Goal: Task Accomplishment & Management: Manage account settings

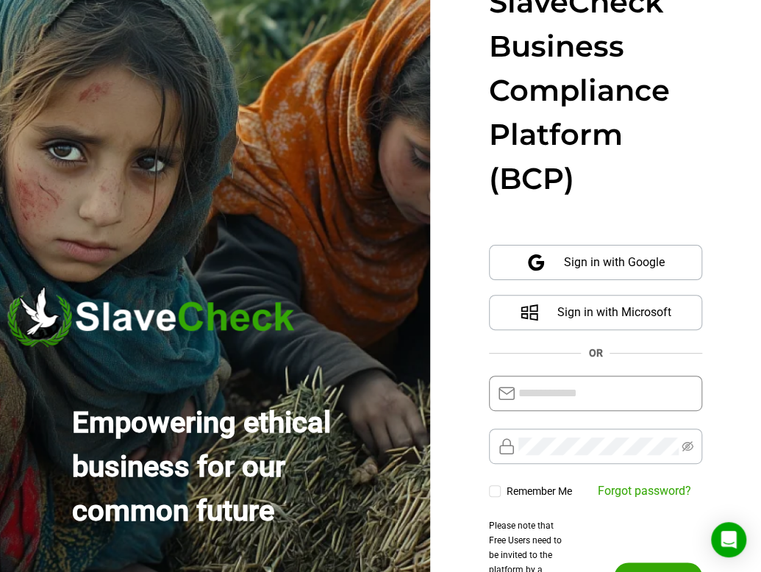
click at [545, 391] on input "text" at bounding box center [606, 394] width 175 height 18
type input "**********"
click at [714, 346] on div "**********" at bounding box center [595, 286] width 331 height 572
click at [614, 563] on button "Log in" at bounding box center [658, 577] width 88 height 29
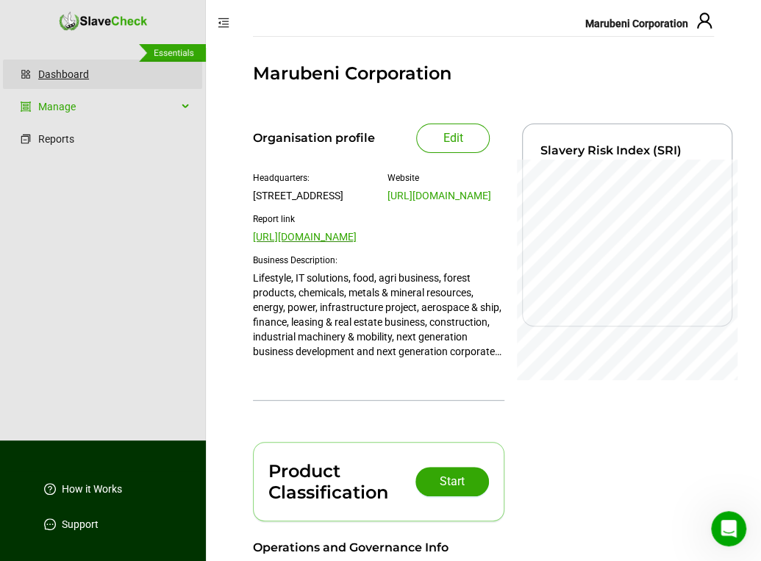
click at [60, 65] on link "Dashboard" at bounding box center [114, 74] width 152 height 29
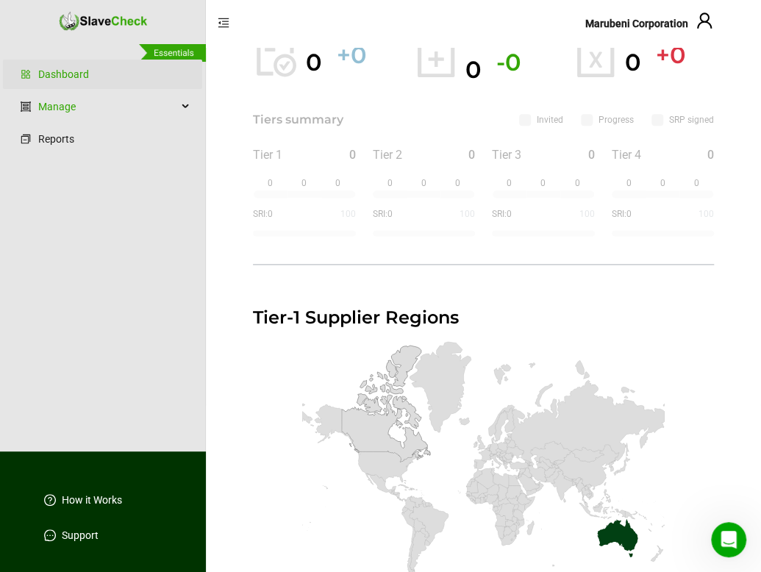
scroll to position [778, 0]
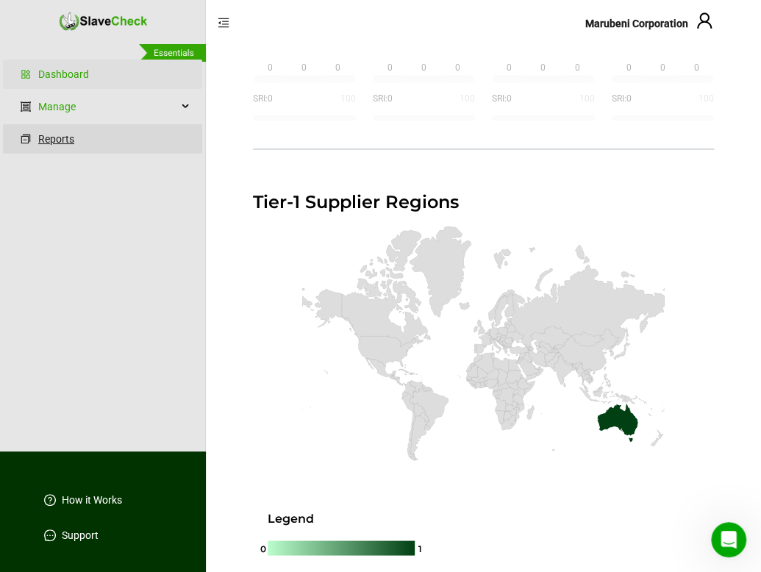
click at [62, 145] on link "Reports" at bounding box center [114, 138] width 152 height 29
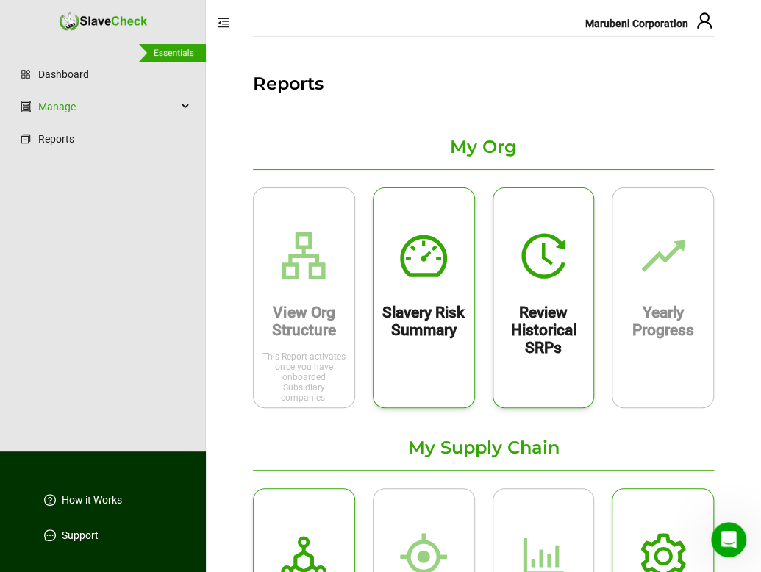
scroll to position [74, 0]
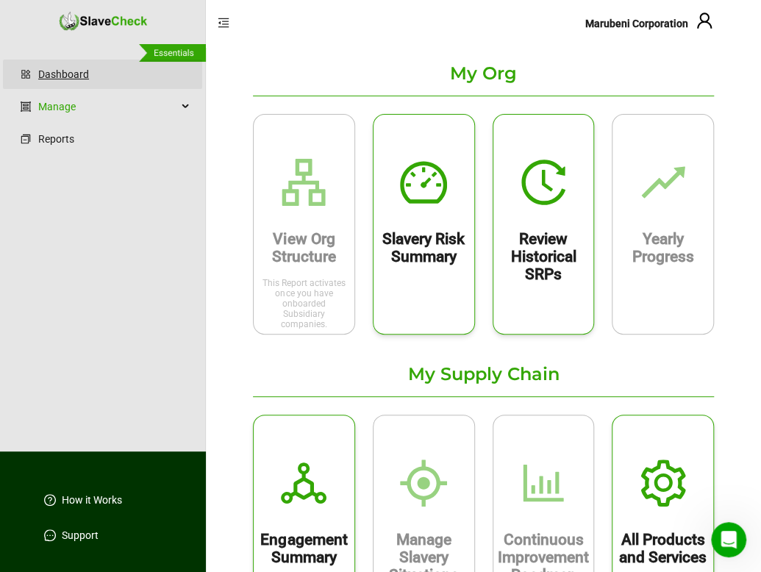
click at [74, 76] on link "Dashboard" at bounding box center [114, 74] width 152 height 29
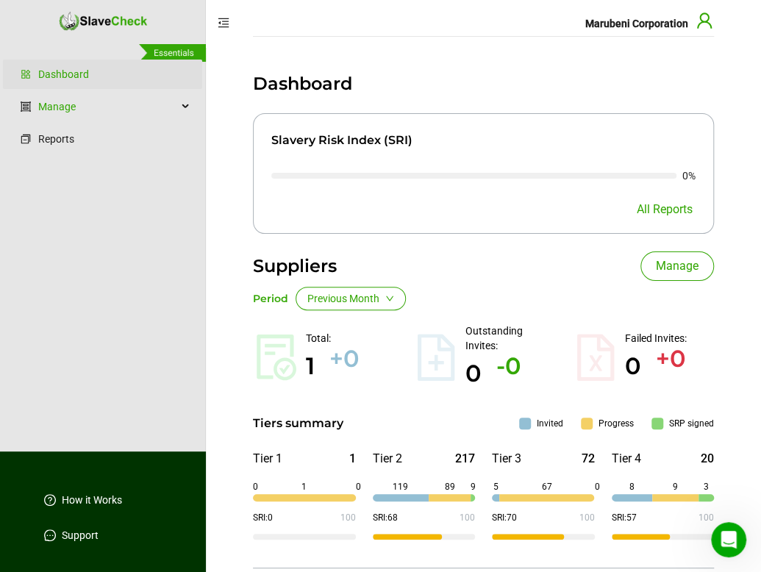
click at [706, 21] on icon "user" at bounding box center [705, 21] width 18 height 18
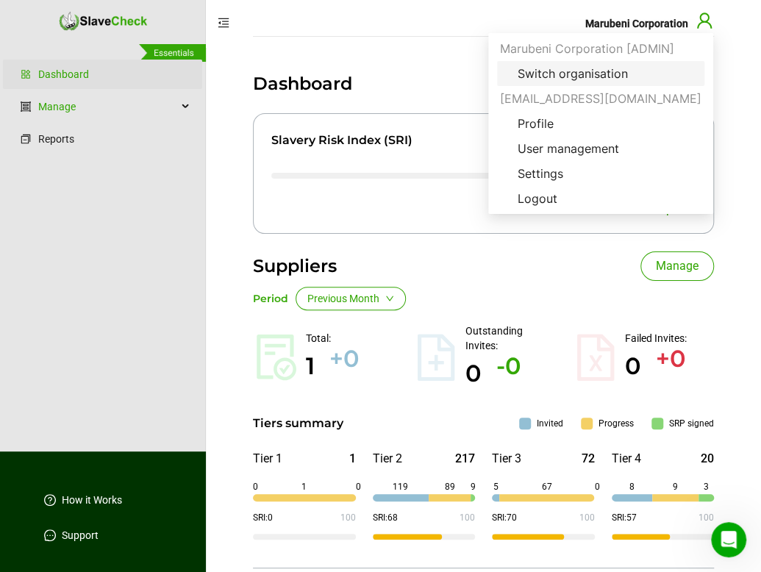
click at [589, 75] on span "Switch organisation" at bounding box center [573, 74] width 134 height 18
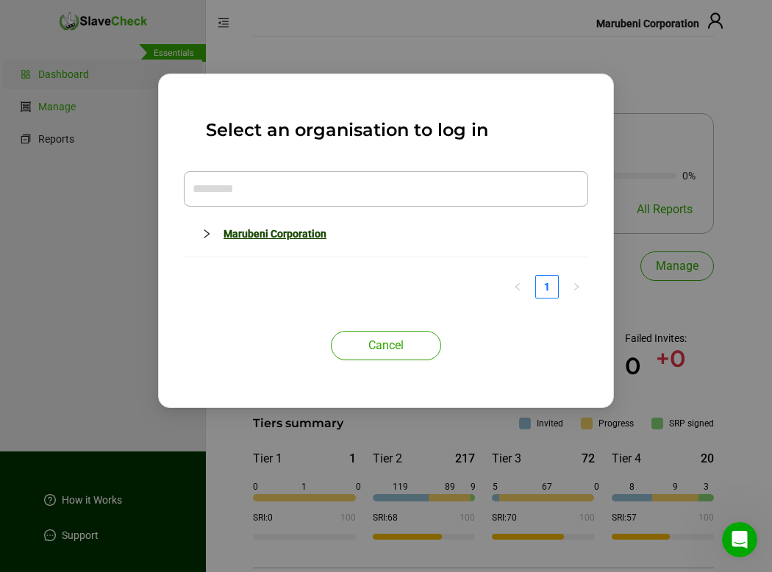
click at [302, 234] on link "Marubeni Corporation" at bounding box center [275, 234] width 103 height 12
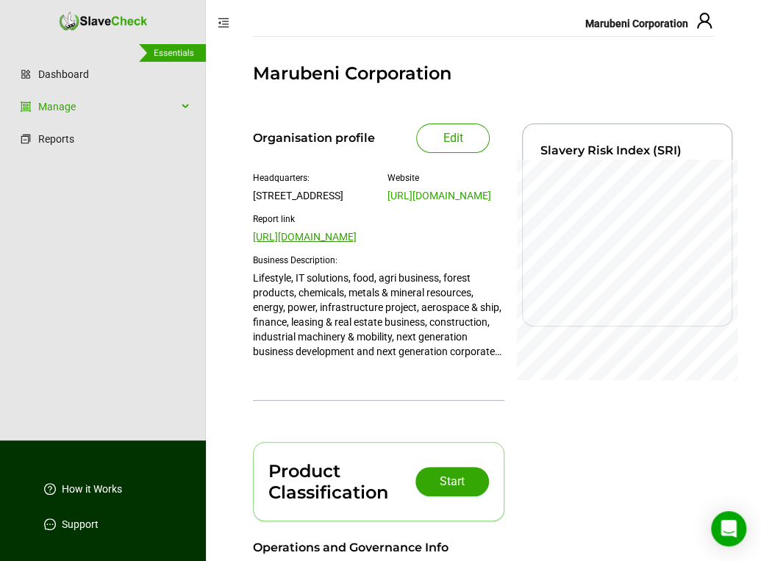
scroll to position [0, 94]
click at [701, 21] on icon "user" at bounding box center [704, 20] width 15 height 15
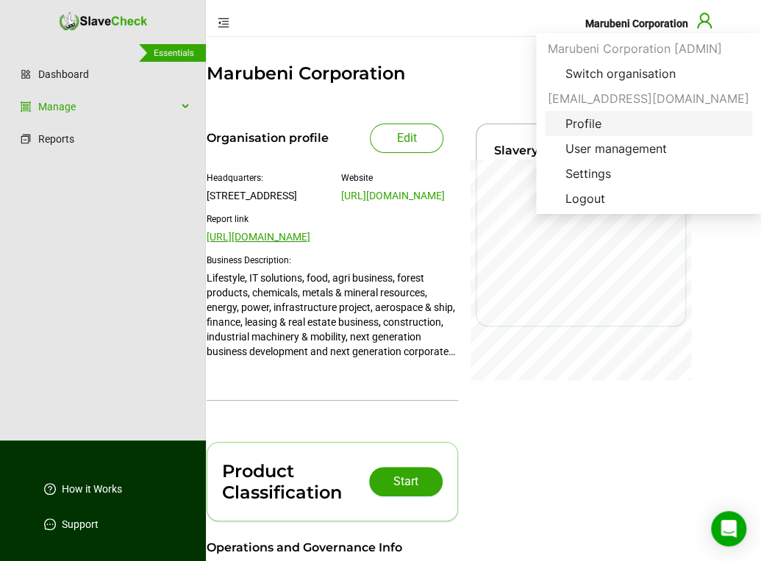
click at [617, 124] on span "Profile" at bounding box center [649, 124] width 190 height 18
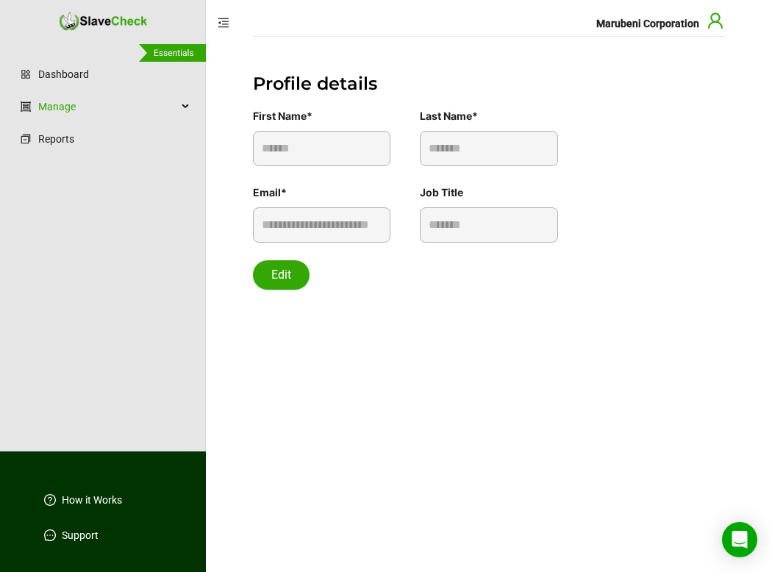
click at [713, 24] on icon "user" at bounding box center [715, 20] width 15 height 15
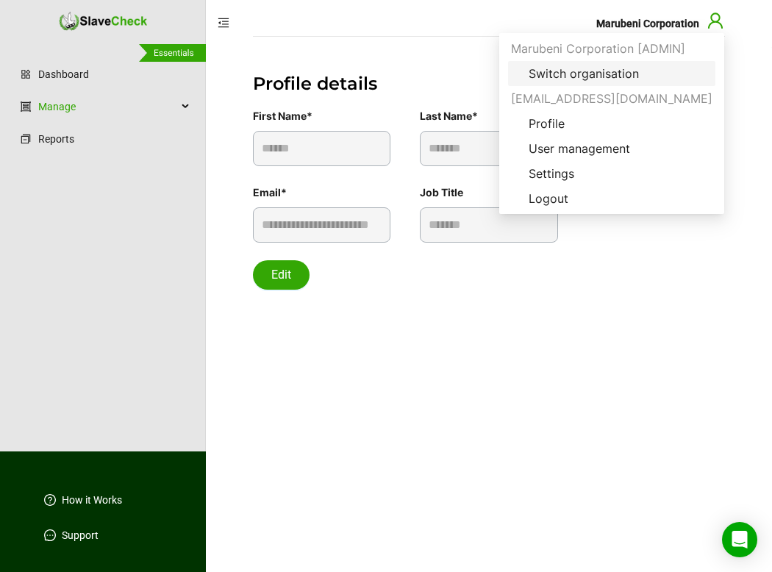
click at [651, 74] on span "Switch organisation" at bounding box center [584, 74] width 134 height 18
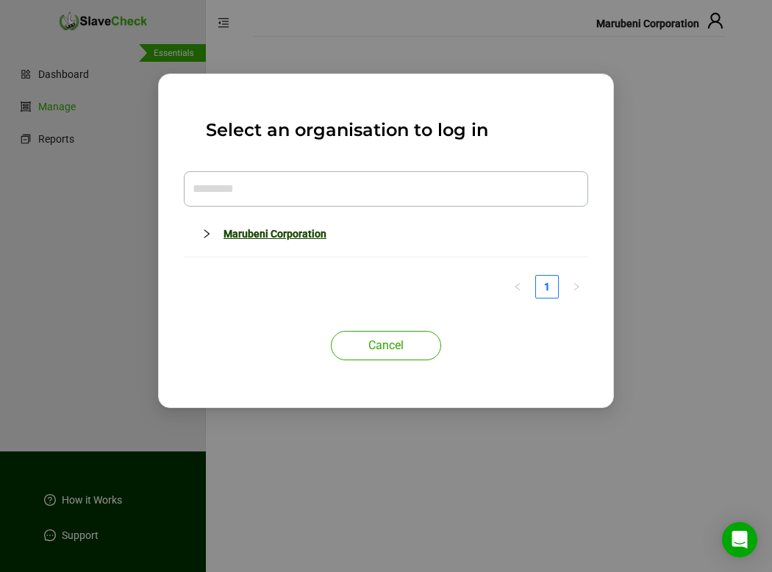
click at [299, 234] on link "Marubeni Corporation" at bounding box center [275, 234] width 103 height 12
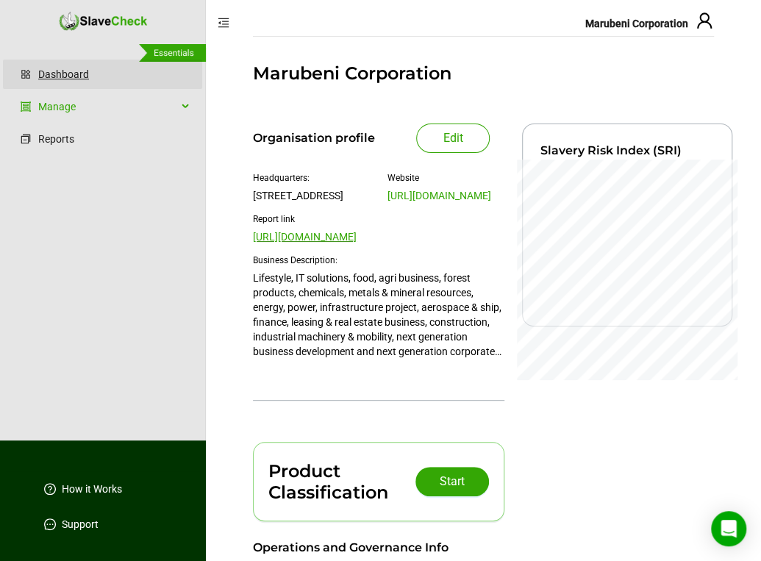
click at [54, 63] on link "Dashboard" at bounding box center [114, 74] width 152 height 29
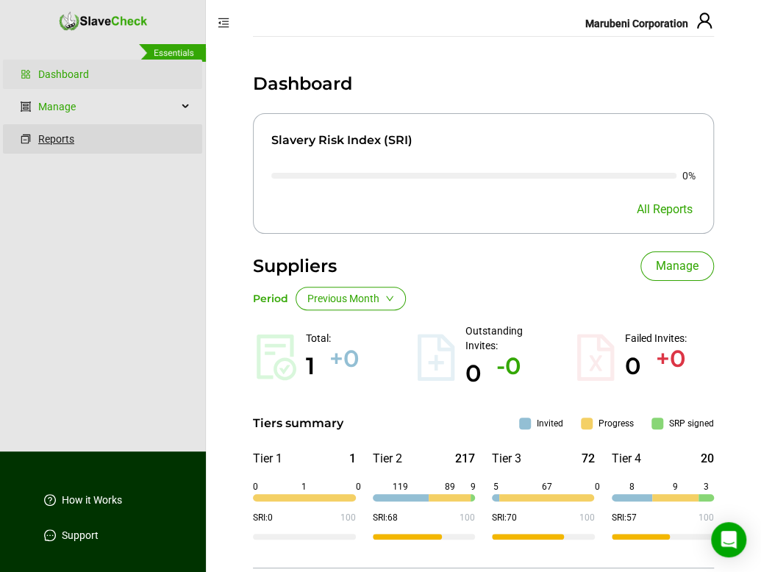
click at [38, 138] on link "Reports" at bounding box center [114, 138] width 152 height 29
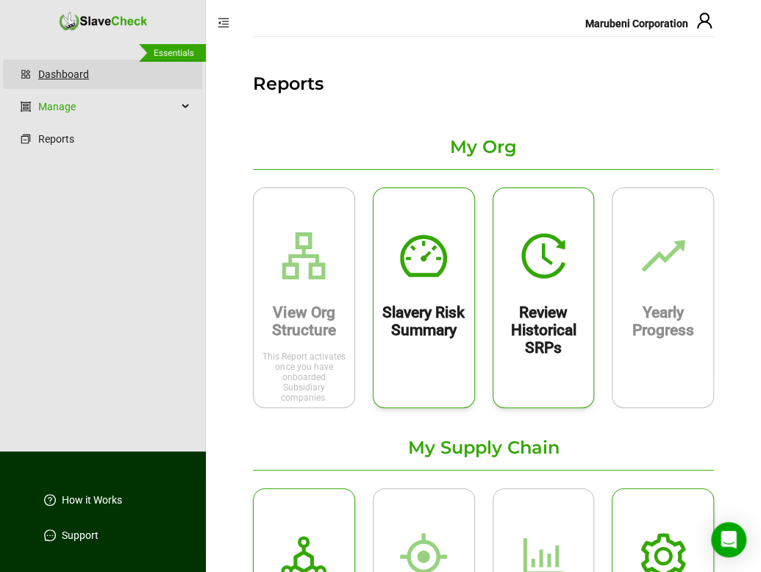
click at [61, 81] on link "Dashboard" at bounding box center [114, 74] width 152 height 29
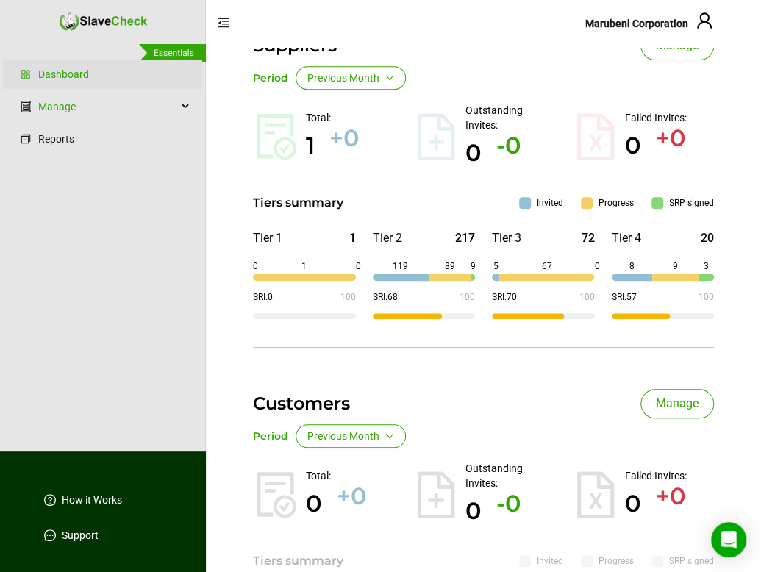
scroll to position [147, 0]
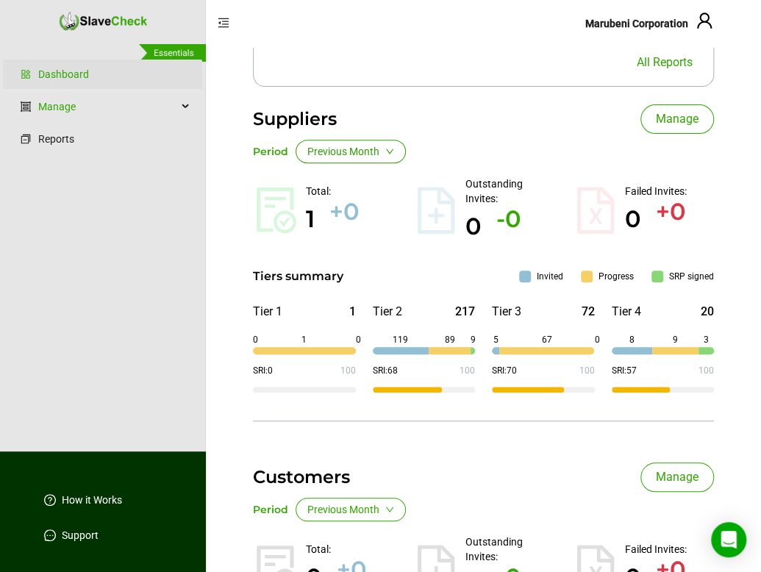
click at [389, 152] on icon "down" at bounding box center [389, 151] width 7 height 5
click at [479, 132] on div "Suppliers Manage" at bounding box center [483, 118] width 461 height 29
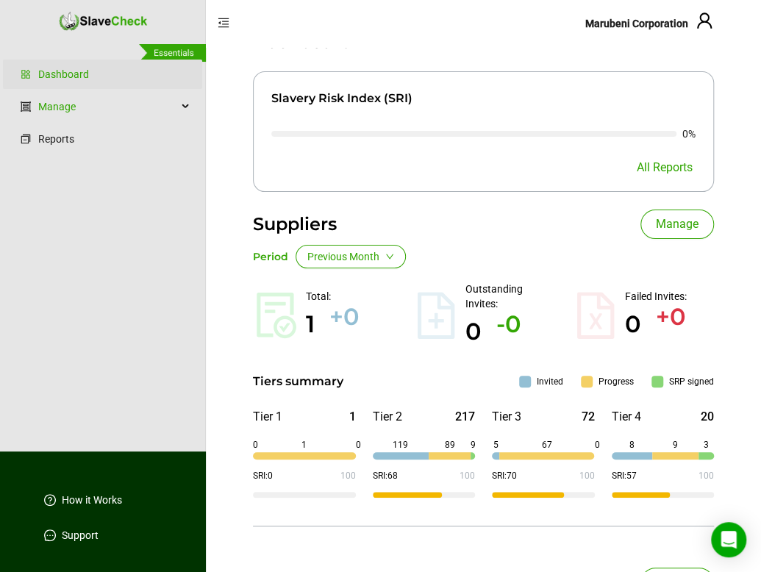
scroll to position [0, 0]
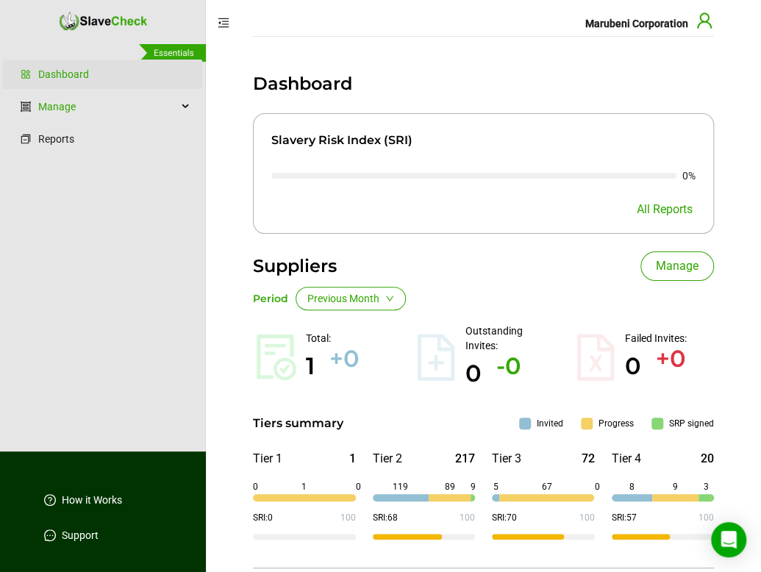
click at [708, 22] on icon "user" at bounding box center [705, 21] width 18 height 18
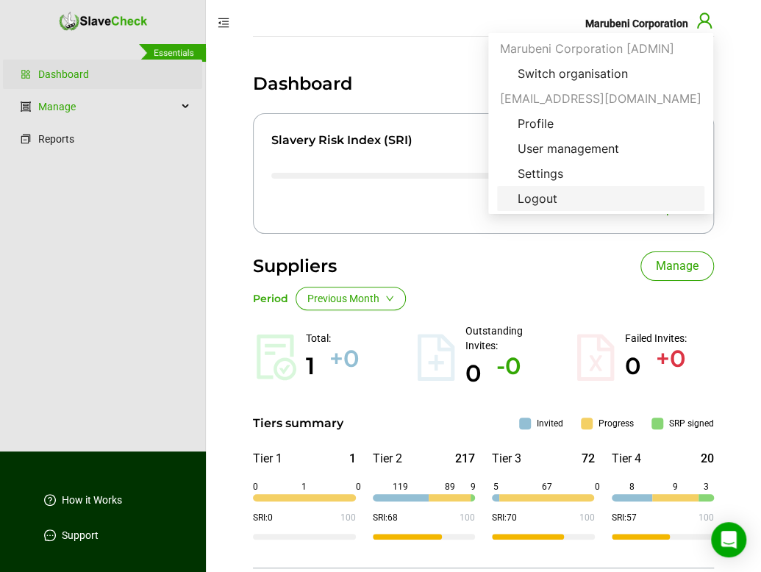
click at [569, 203] on span "Logout" at bounding box center [537, 199] width 63 height 18
